Goal: Information Seeking & Learning: Learn about a topic

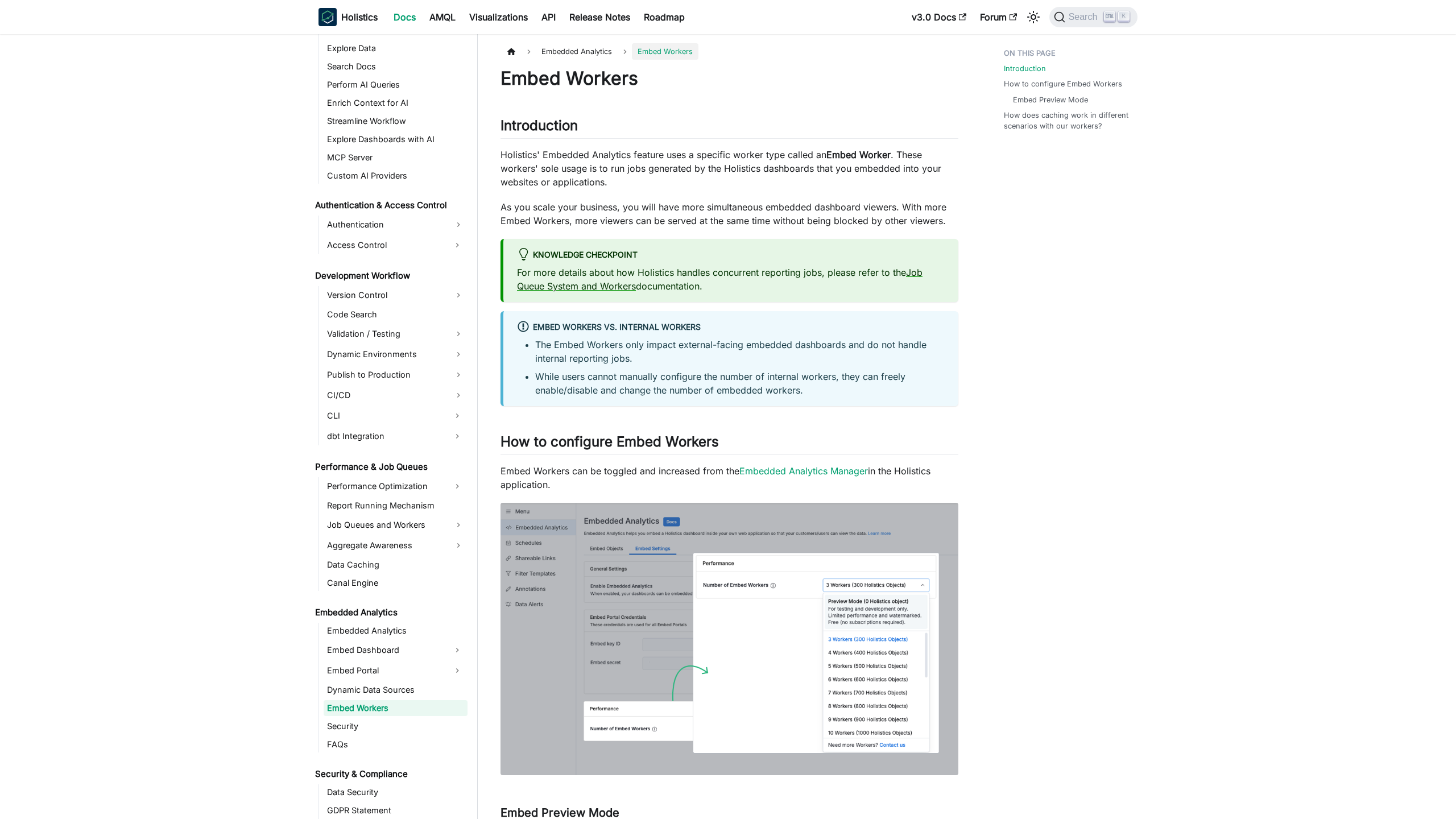
scroll to position [689, 0]
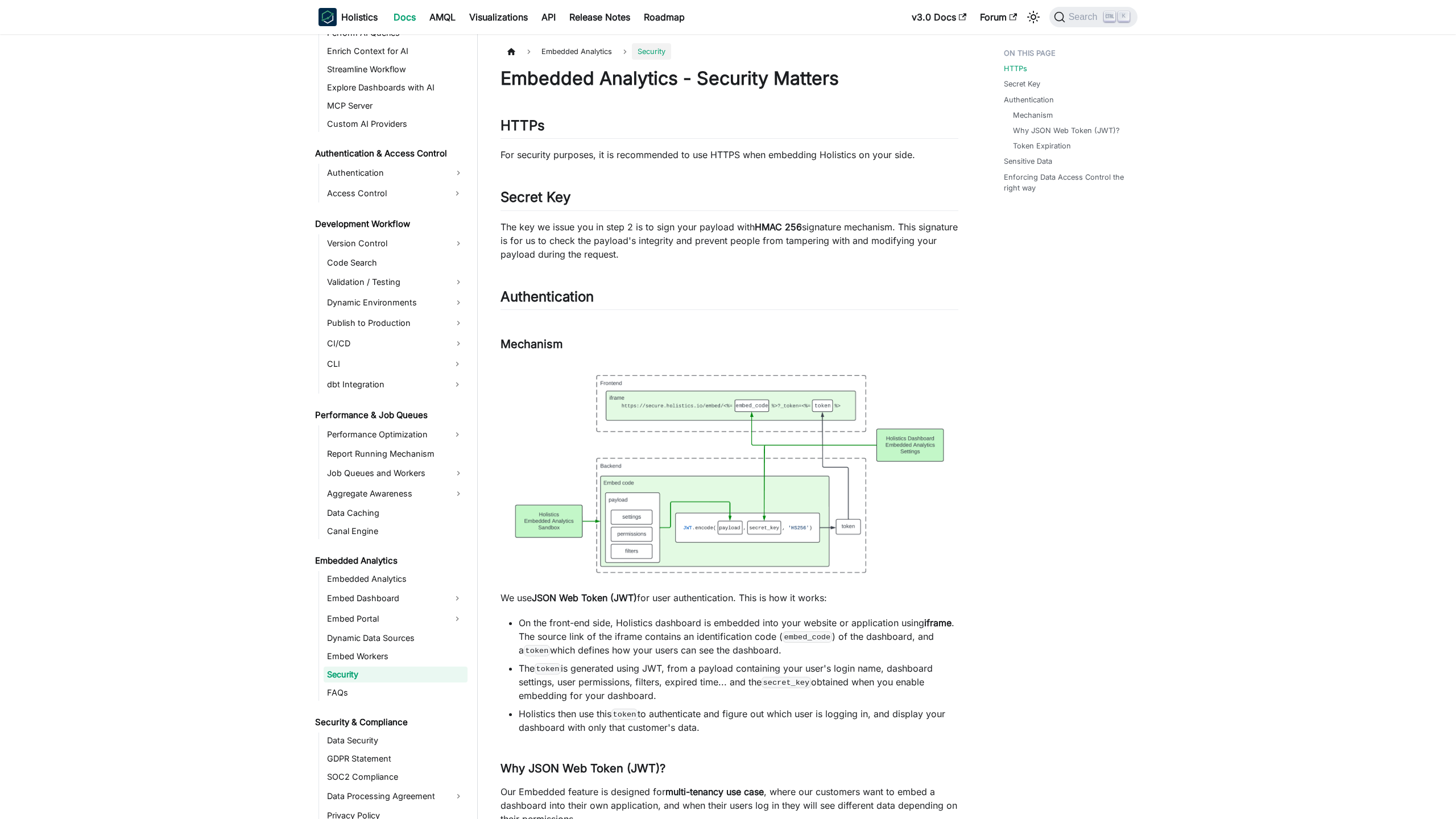
scroll to position [707, 0]
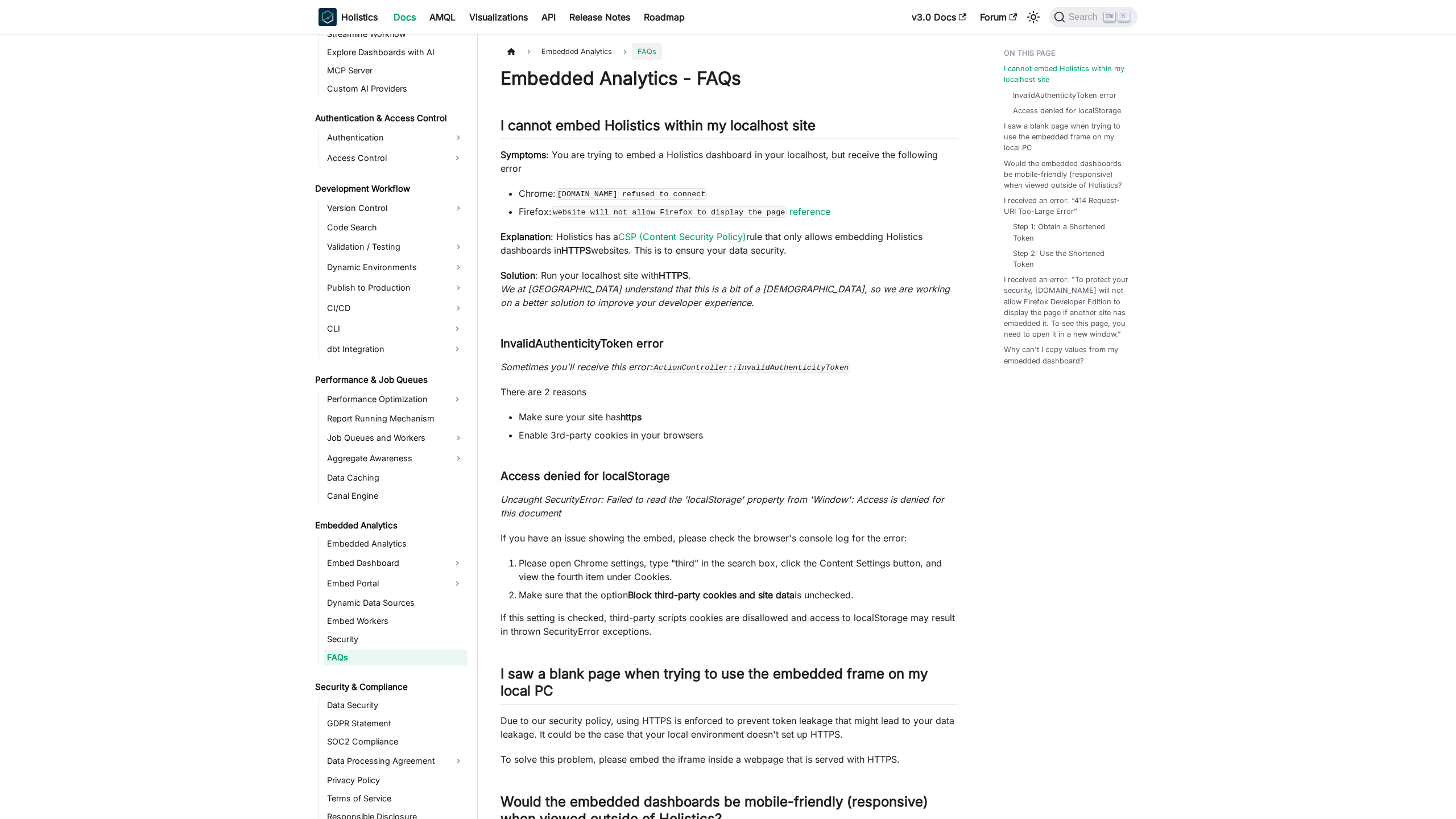
scroll to position [726, 0]
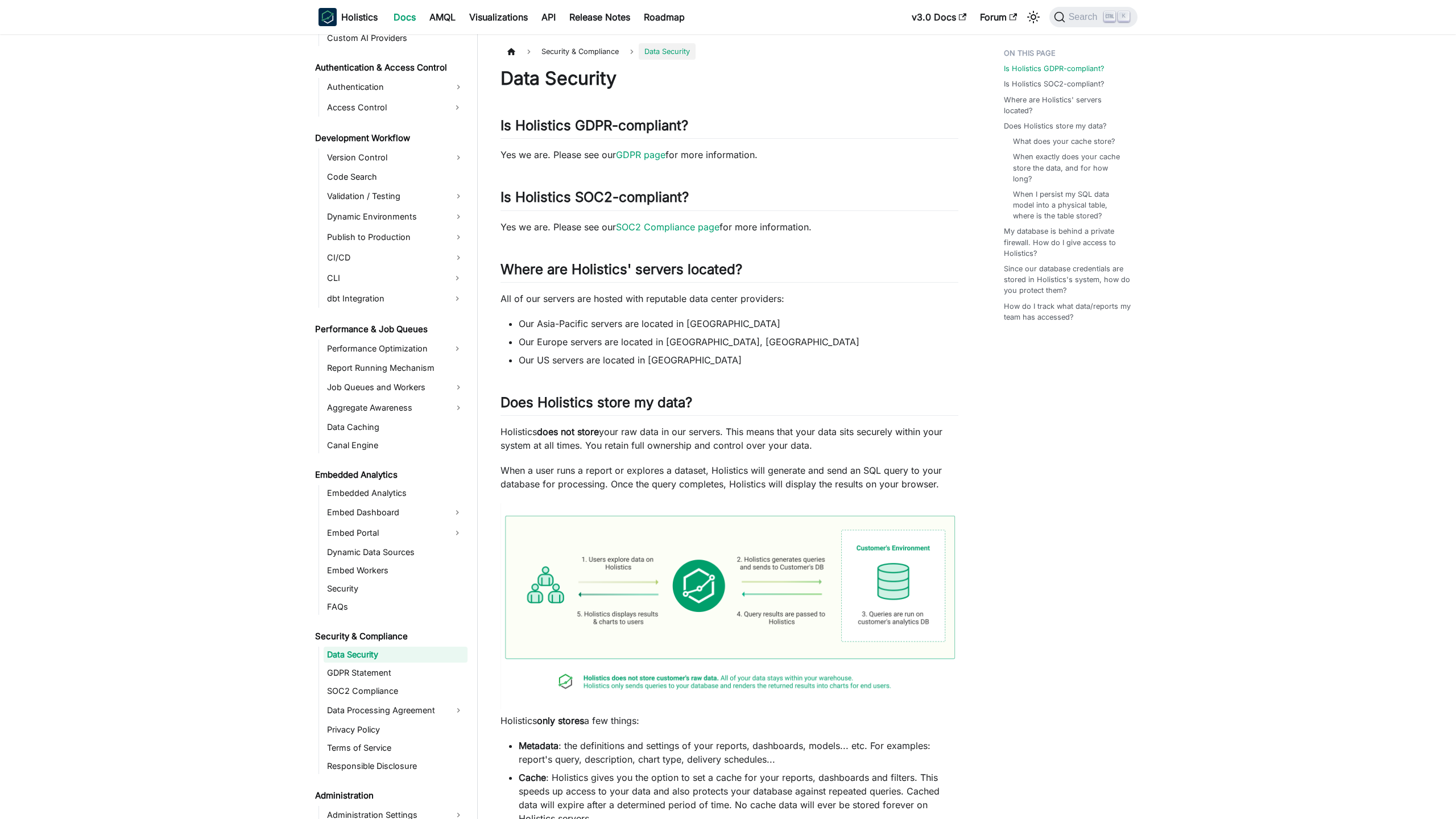
scroll to position [773, 0]
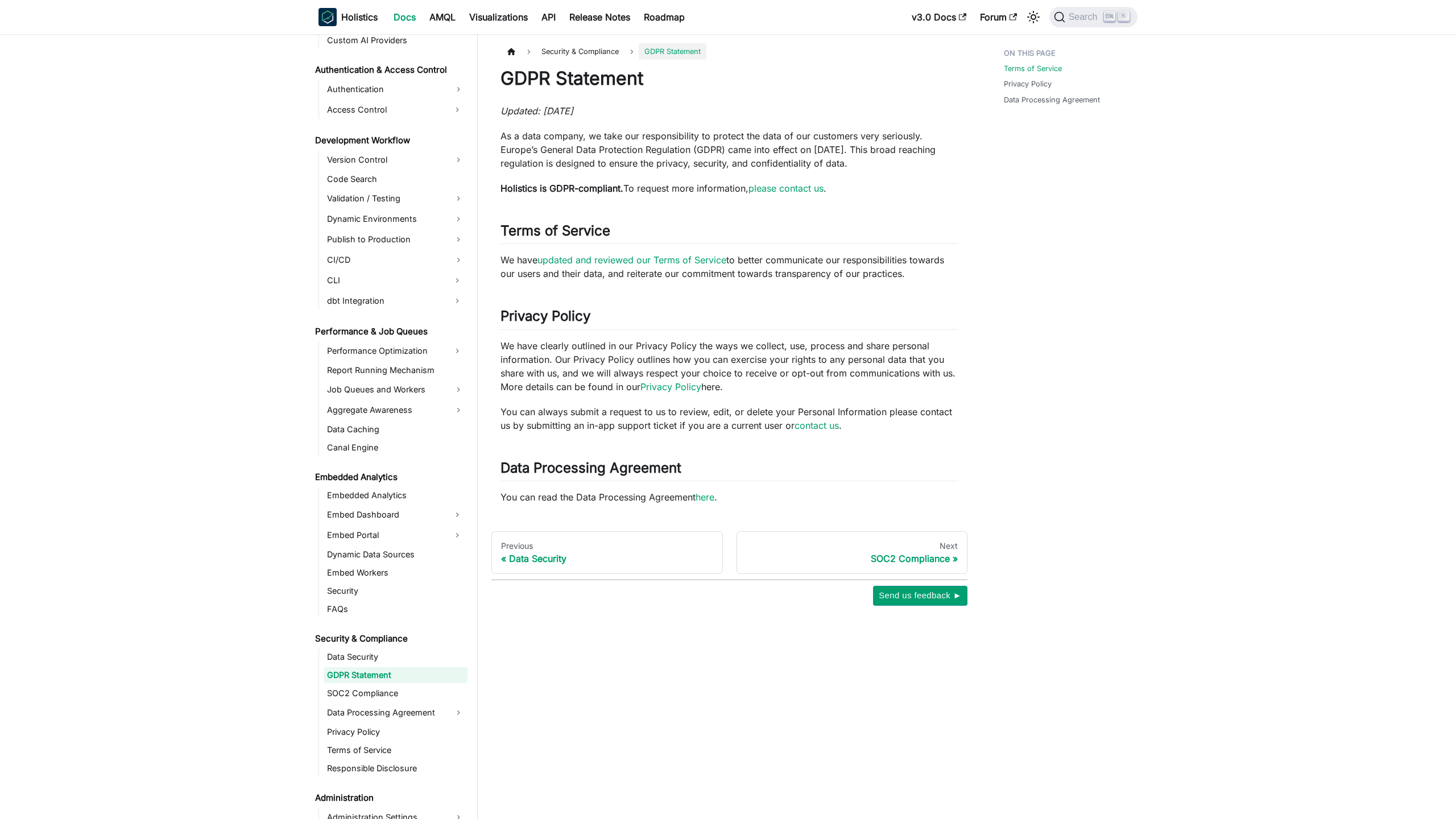
scroll to position [792, 0]
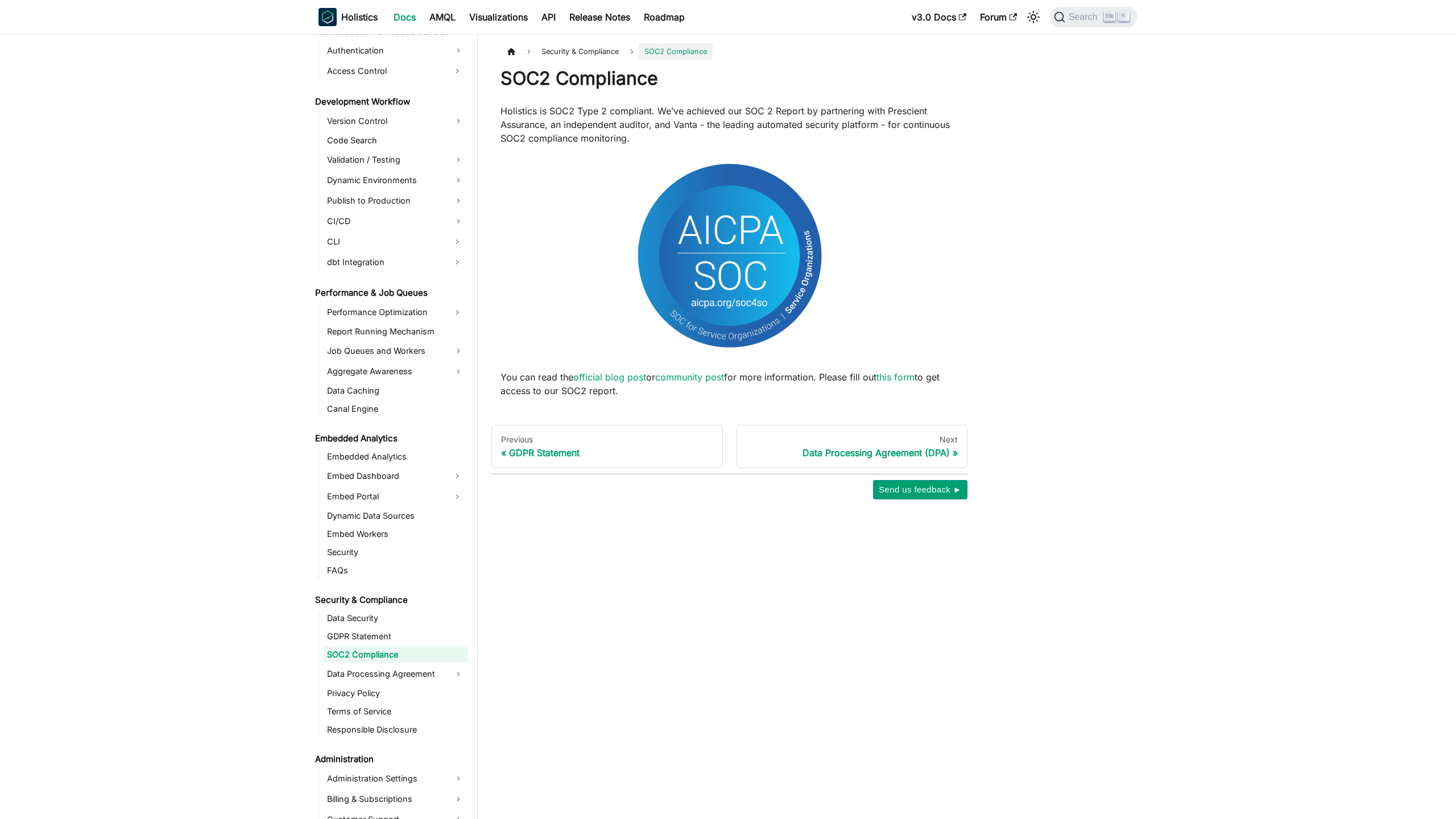
scroll to position [810, 0]
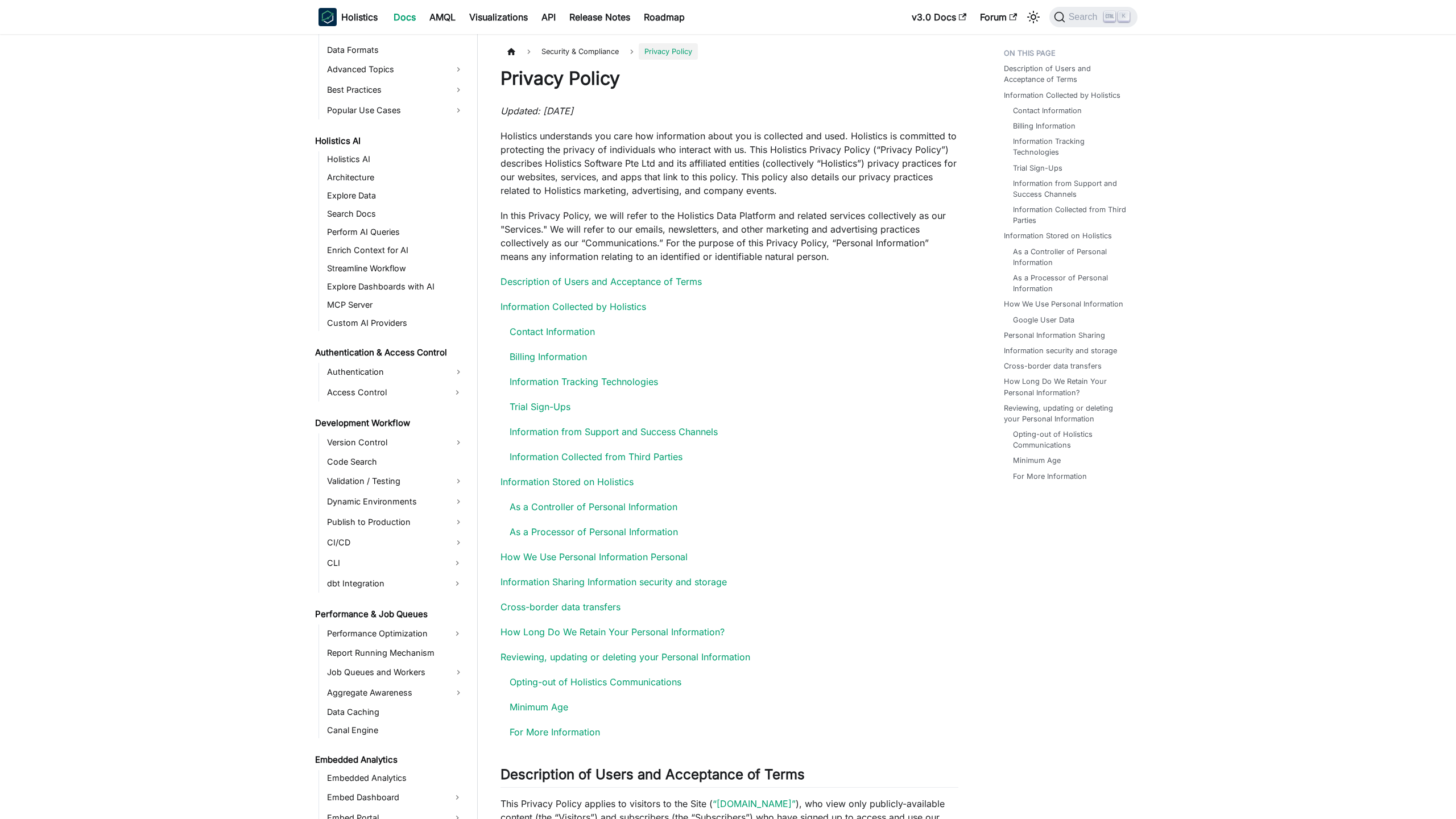
scroll to position [848, 0]
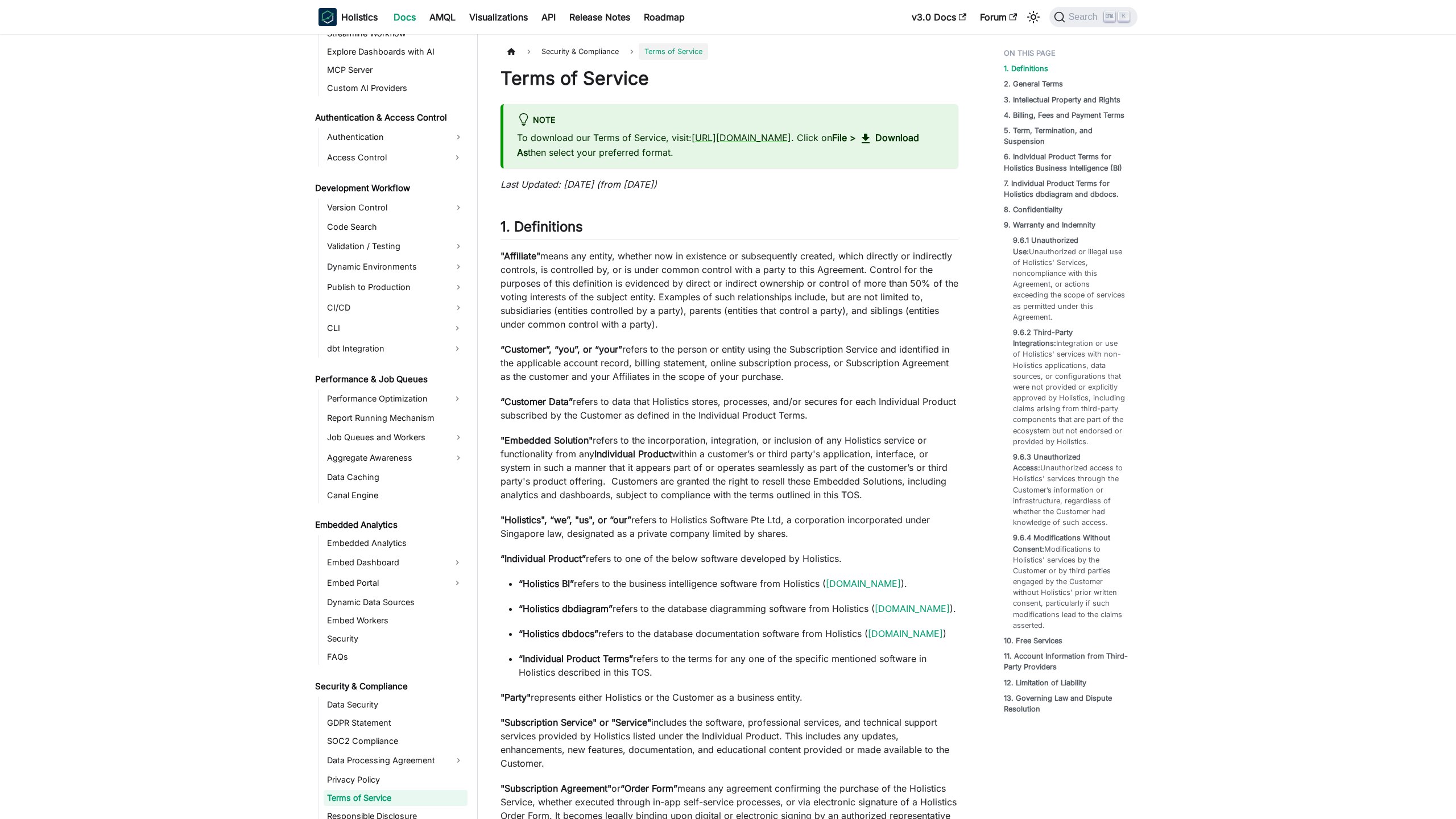
scroll to position [867, 0]
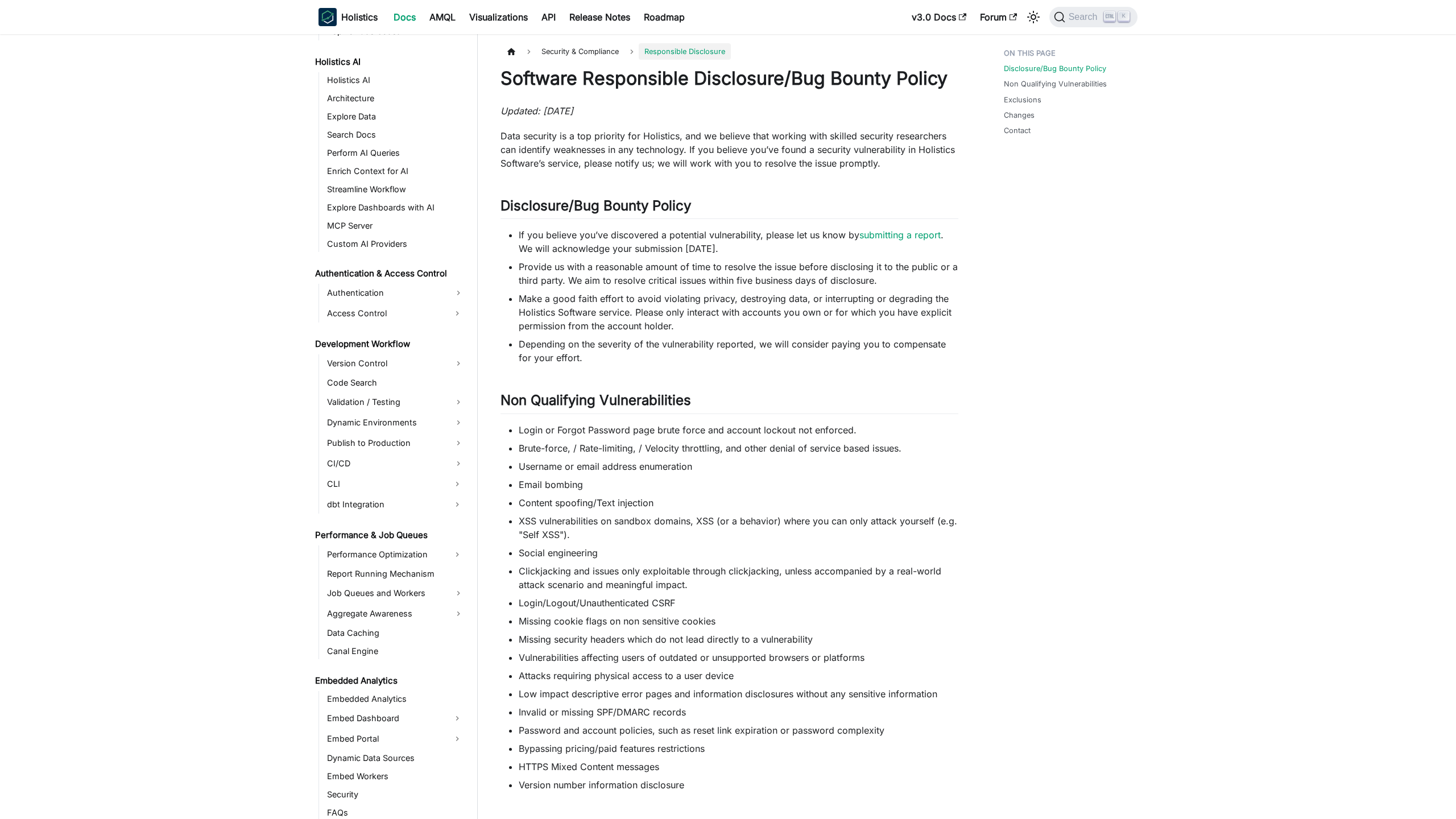
scroll to position [885, 0]
